Goal: Book appointment/travel/reservation

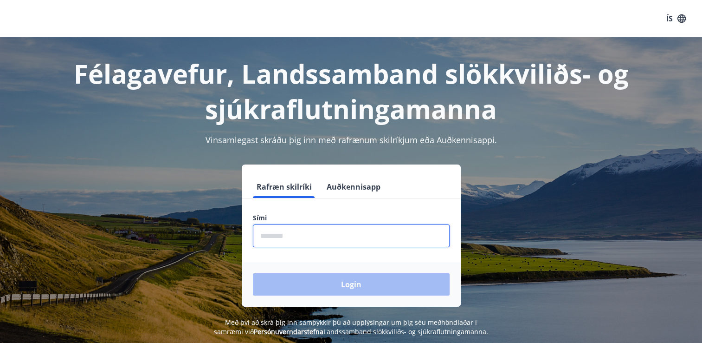
click at [323, 234] on input "phone" at bounding box center [351, 235] width 197 height 23
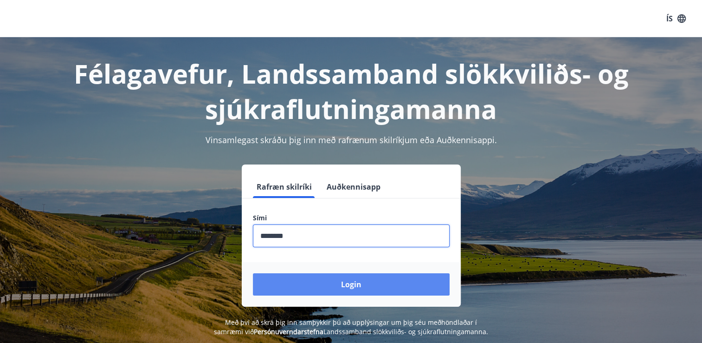
type input "********"
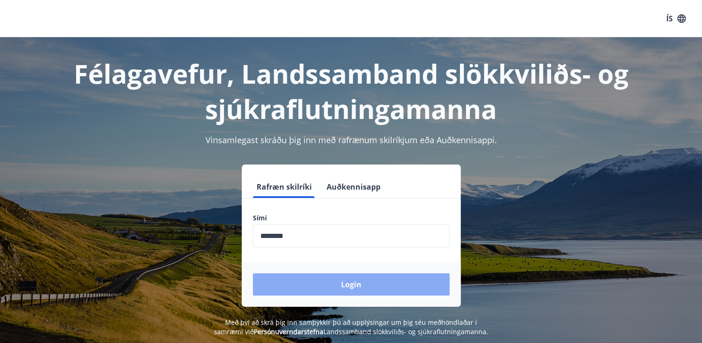
click at [362, 285] on button "Login" at bounding box center [351, 284] width 197 height 22
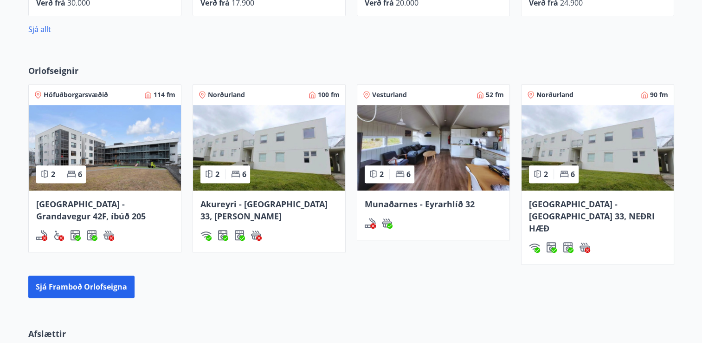
scroll to position [477, 0]
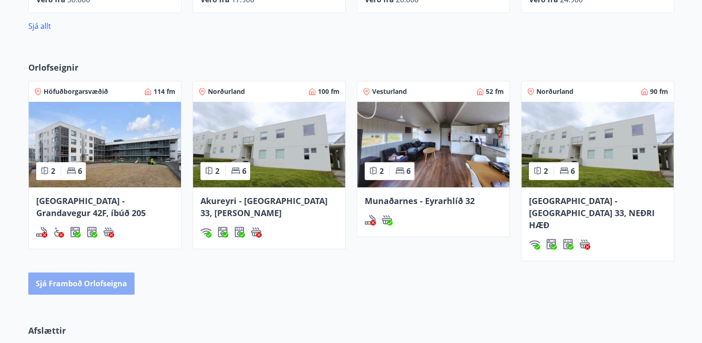
click at [93, 272] on button "Sjá framboð orlofseigna" at bounding box center [81, 283] width 106 height 22
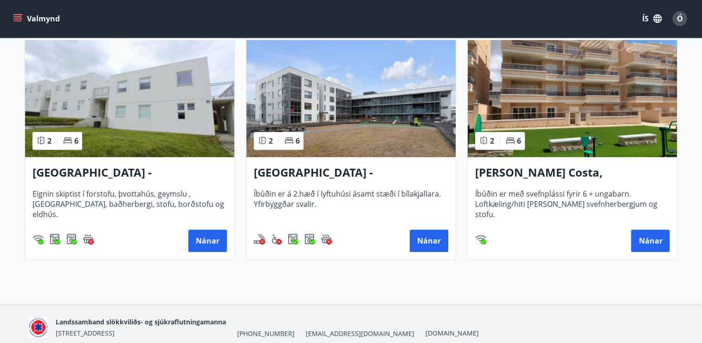
scroll to position [485, 0]
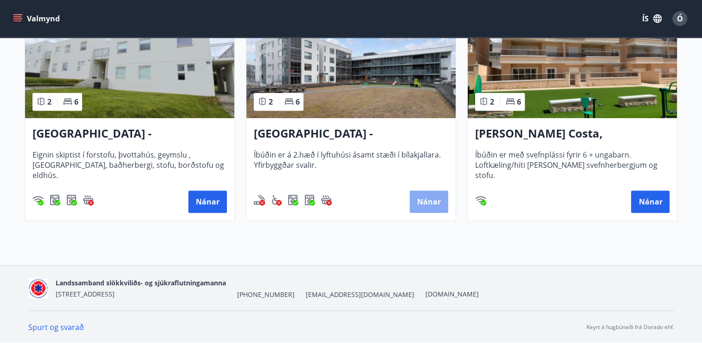
click at [421, 199] on button "Nánar" at bounding box center [429, 201] width 39 height 22
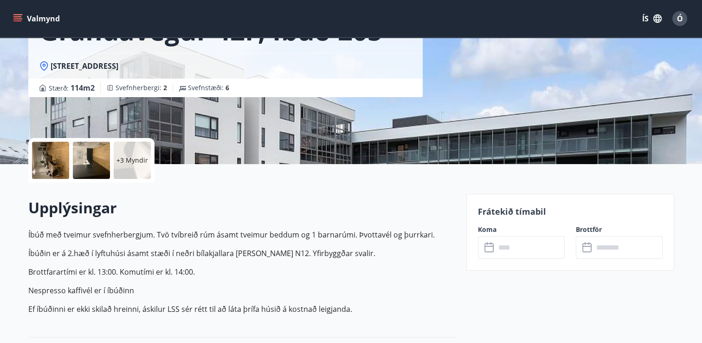
scroll to position [137, 0]
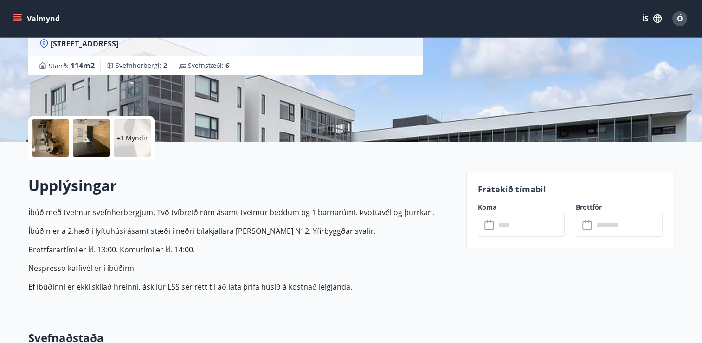
click at [488, 226] on icon at bounding box center [490, 225] width 11 height 11
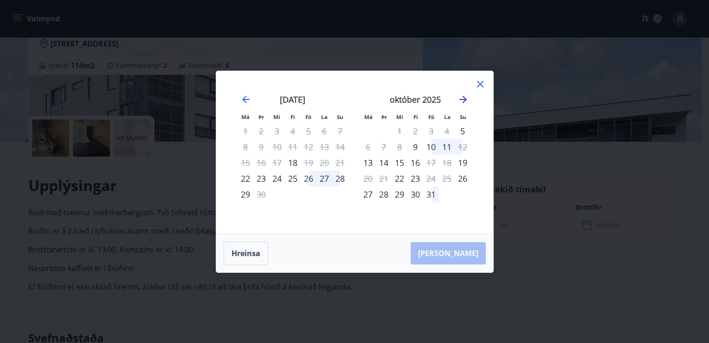
click at [465, 99] on icon "Move forward to switch to the next month." at bounding box center [463, 99] width 7 height 7
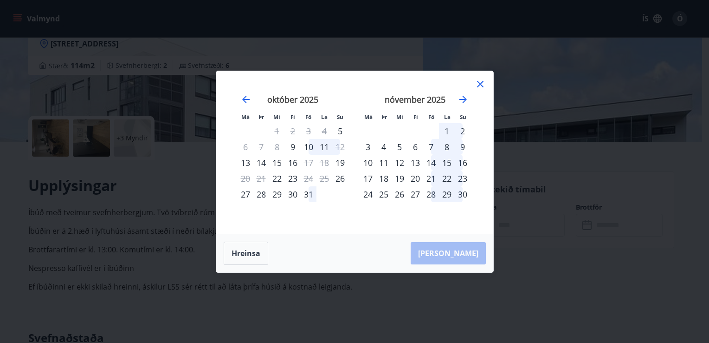
click at [479, 81] on icon at bounding box center [480, 83] width 11 height 11
